Goal: Feedback & Contribution: Leave review/rating

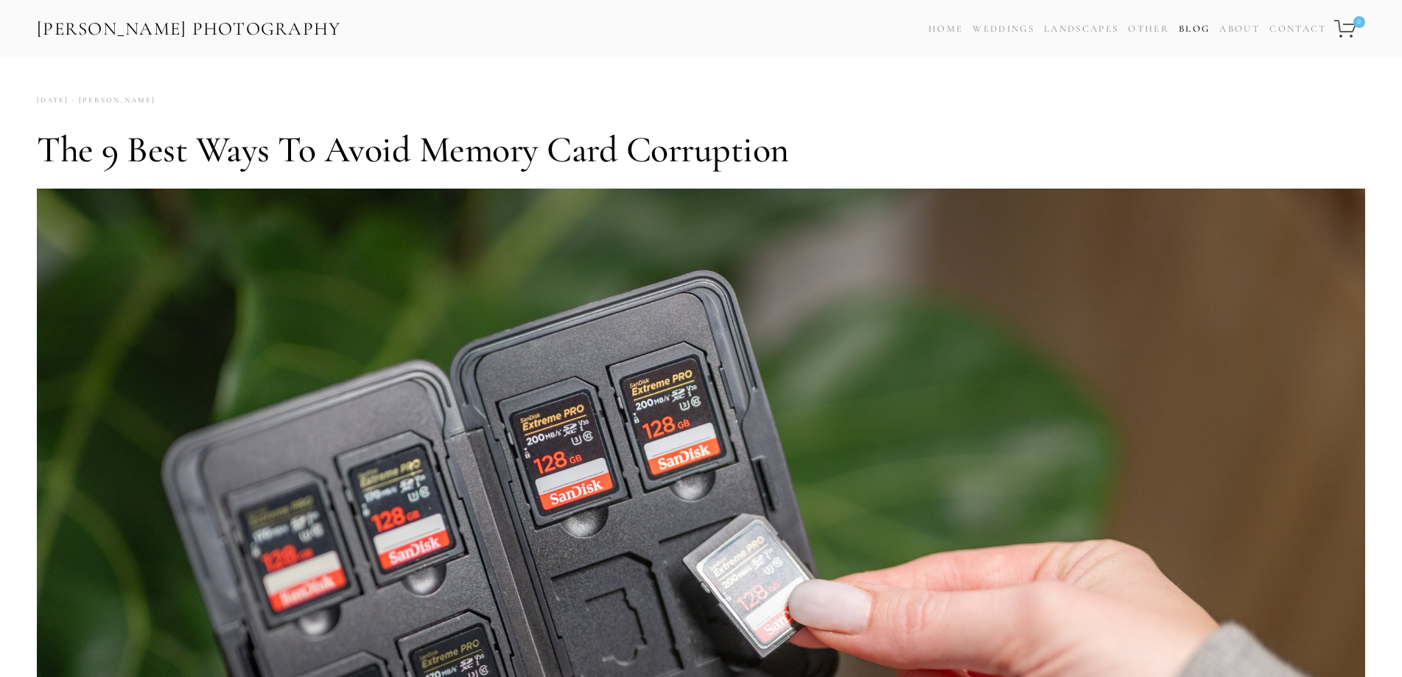
click at [1194, 28] on link "Blog" at bounding box center [1194, 28] width 31 height 21
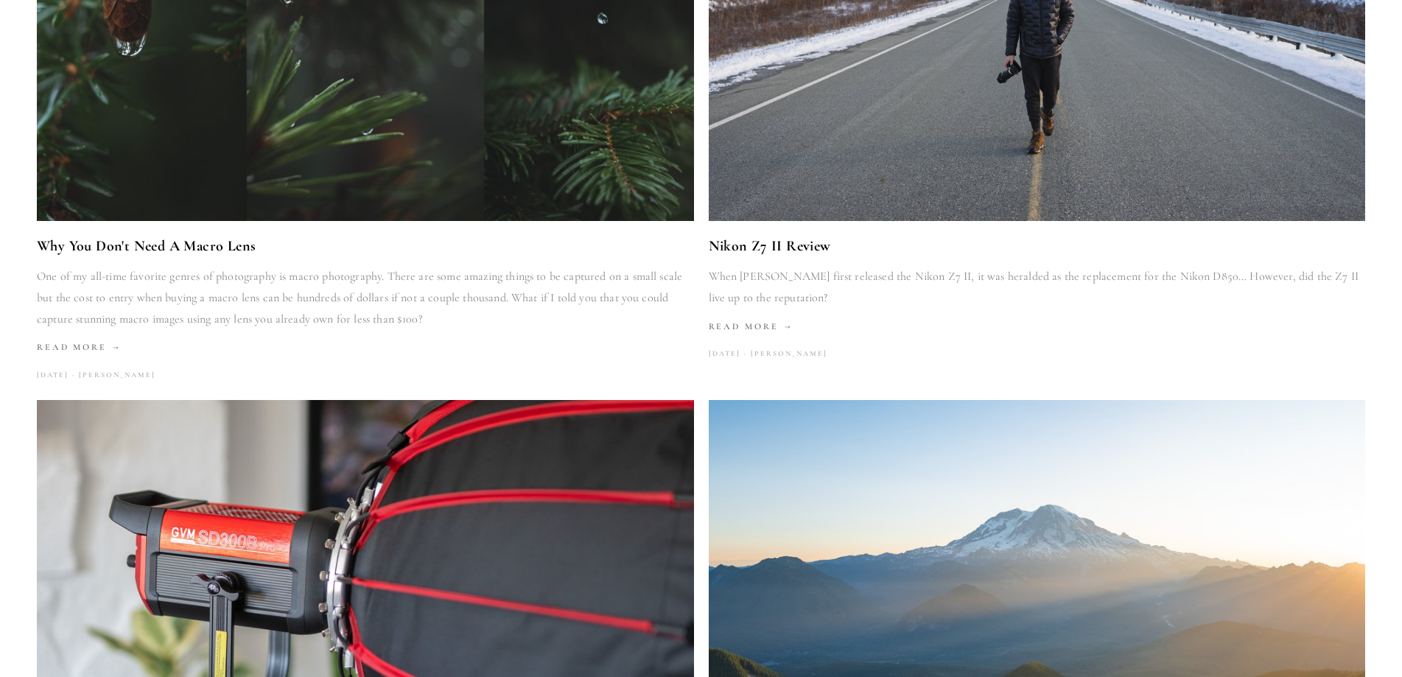
scroll to position [810, 0]
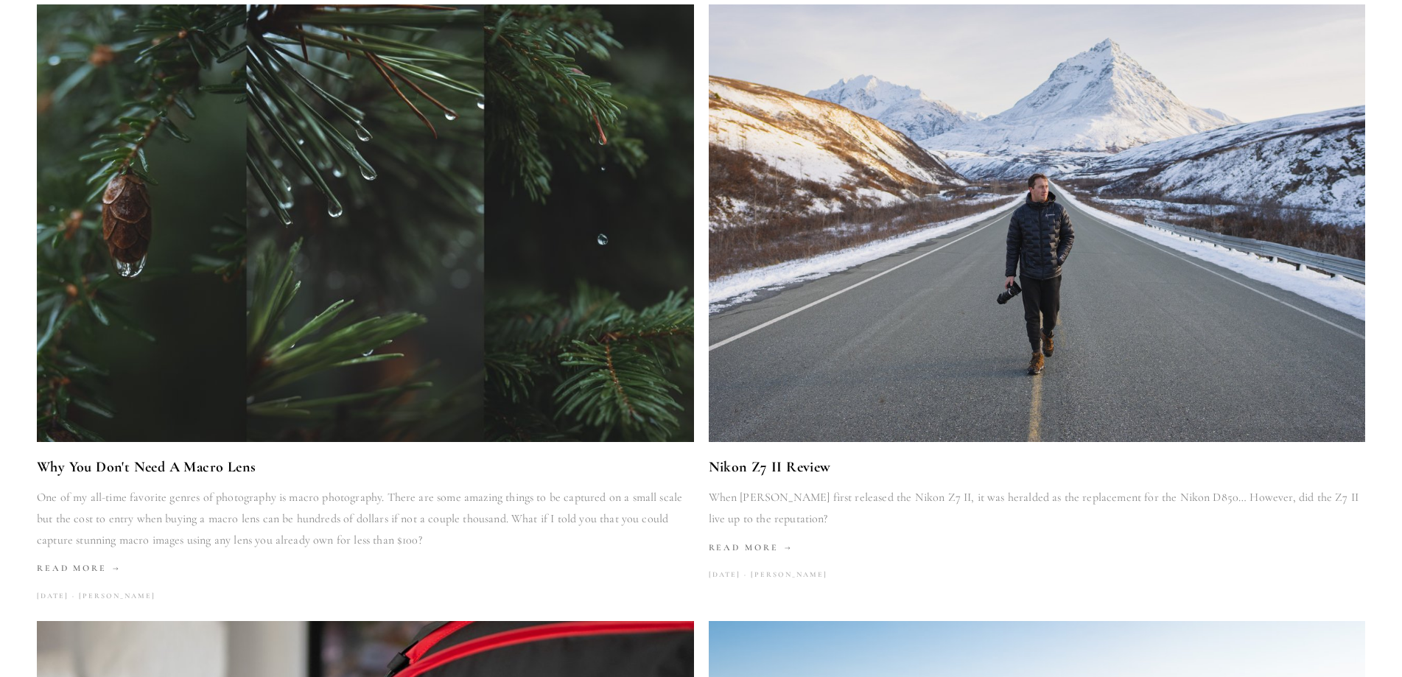
click at [183, 470] on link "Why You Don't Need A Macro Lens" at bounding box center [365, 466] width 657 height 25
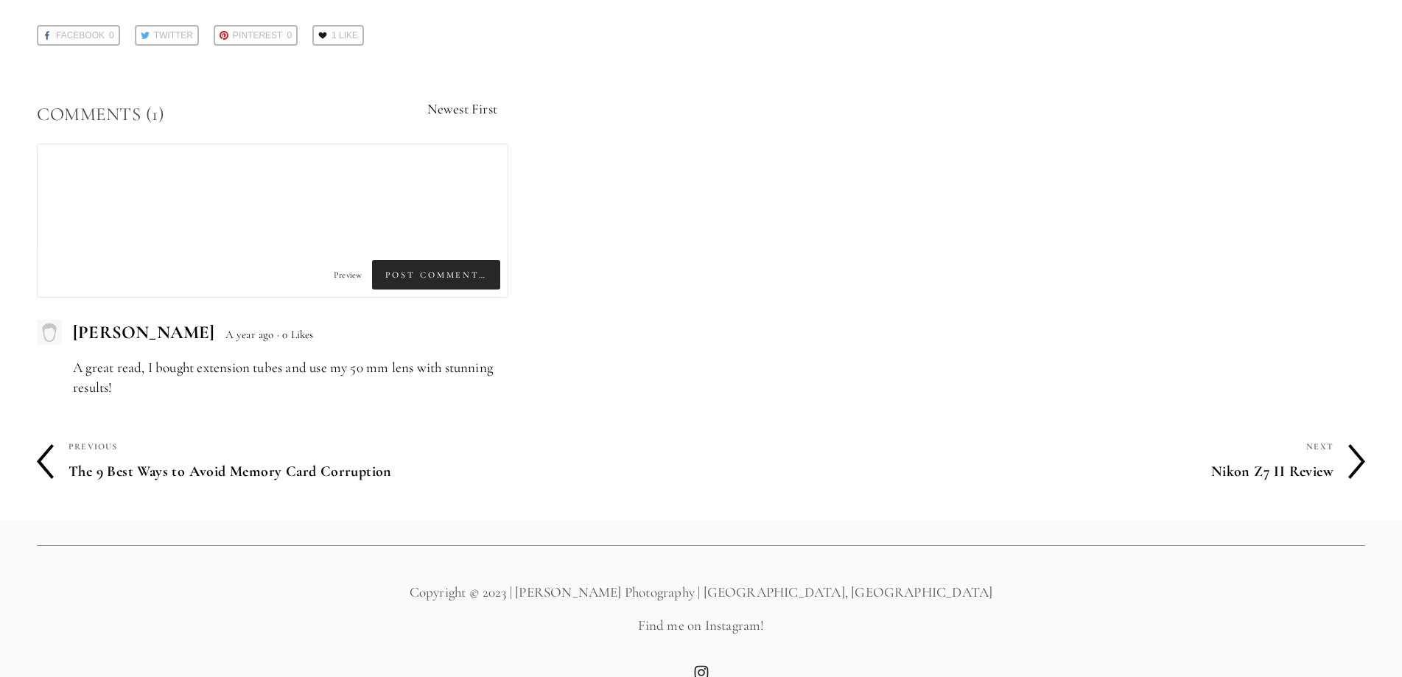
scroll to position [3241, 0]
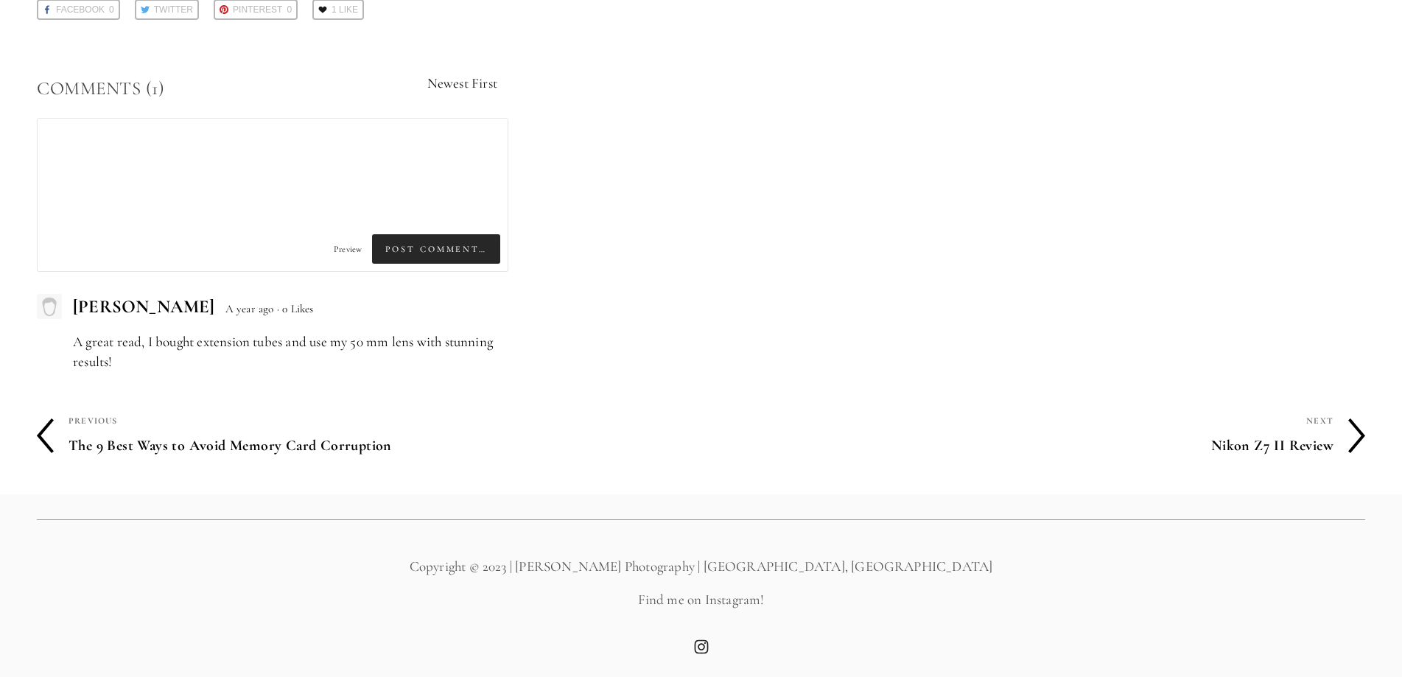
click at [159, 161] on textarea at bounding box center [273, 170] width 470 height 103
paste textarea "Very well explained."
type textarea "Very well explained."
click at [412, 251] on span "Post Comment…" at bounding box center [436, 248] width 128 height 29
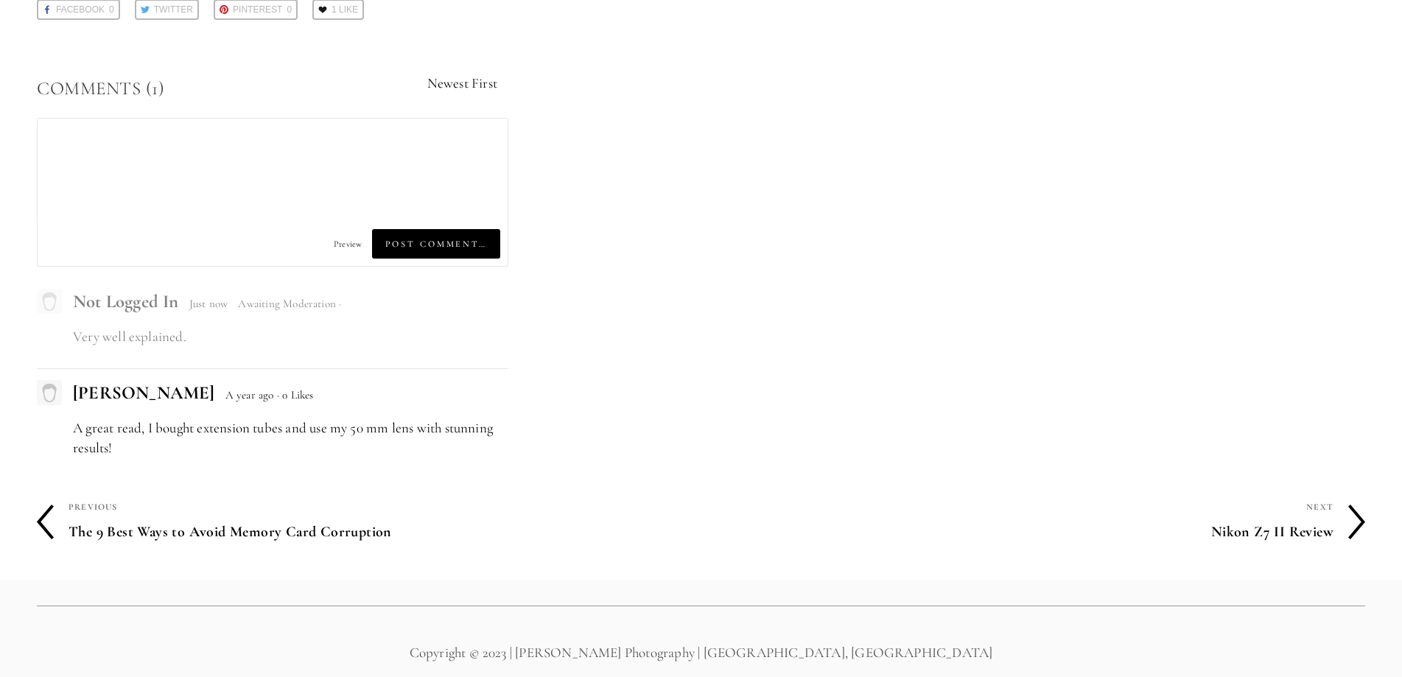
type textarea "Very well explained."
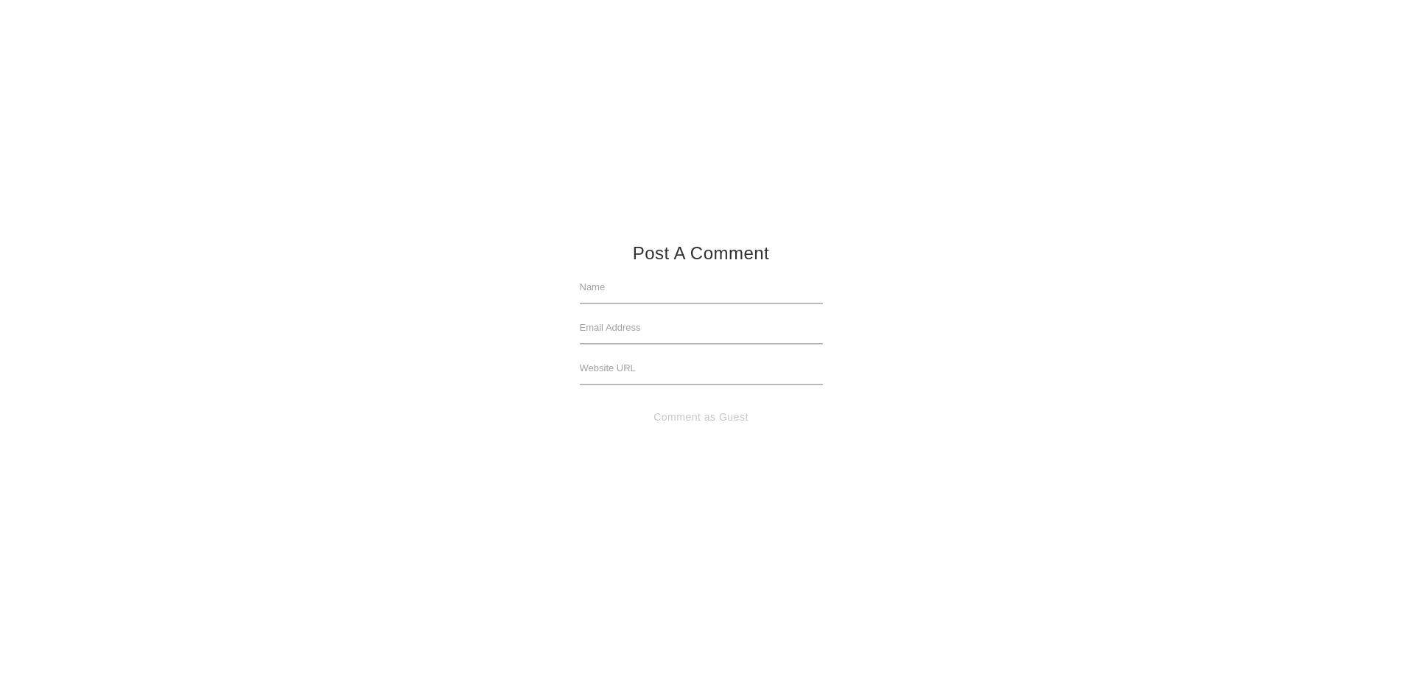
click at [611, 301] on input "text" at bounding box center [701, 287] width 243 height 32
type input "[PERSON_NAME] studios"
click at [590, 326] on input "text" at bounding box center [701, 328] width 243 height 32
type input "[EMAIL_ADDRESS][DOMAIN_NAME]"
click at [590, 365] on input "text" at bounding box center [701, 368] width 243 height 32
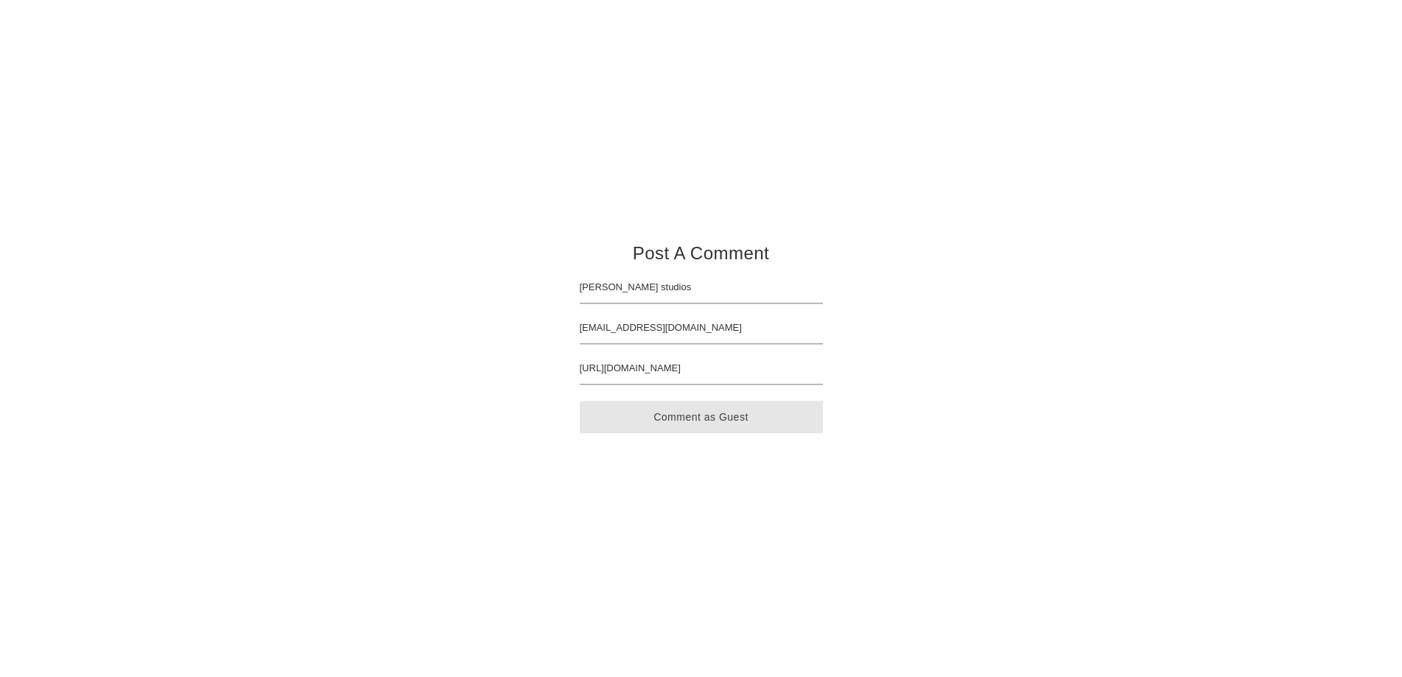
type input "[URL][DOMAIN_NAME]"
click at [779, 431] on button "Comment as Guest" at bounding box center [701, 417] width 243 height 32
